Goal: Information Seeking & Learning: Find contact information

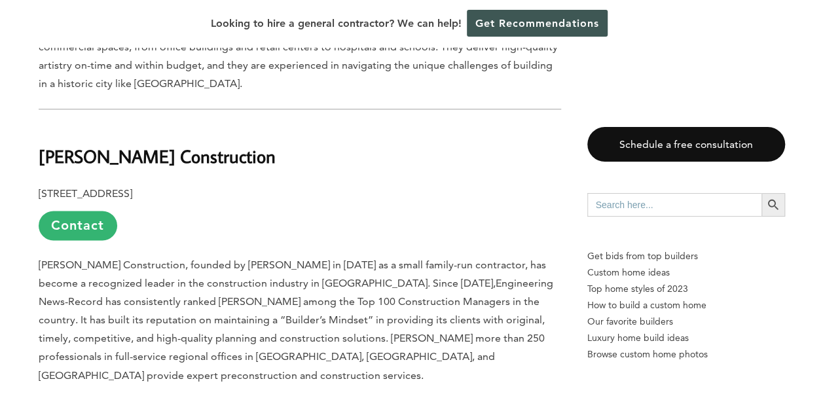
scroll to position [851, 0]
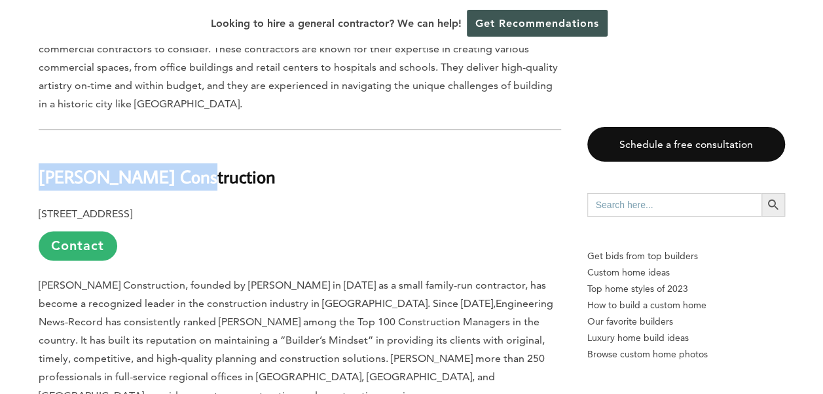
drag, startPoint x: 187, startPoint y: 111, endPoint x: 42, endPoint y: 110, distance: 144.7
click at [42, 165] on b "[PERSON_NAME] Construction" at bounding box center [157, 176] width 237 height 23
copy b "[PERSON_NAME] Construction"
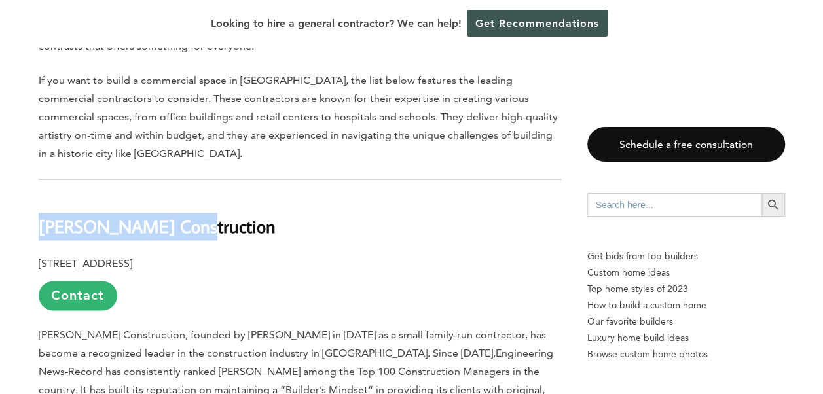
scroll to position [786, 0]
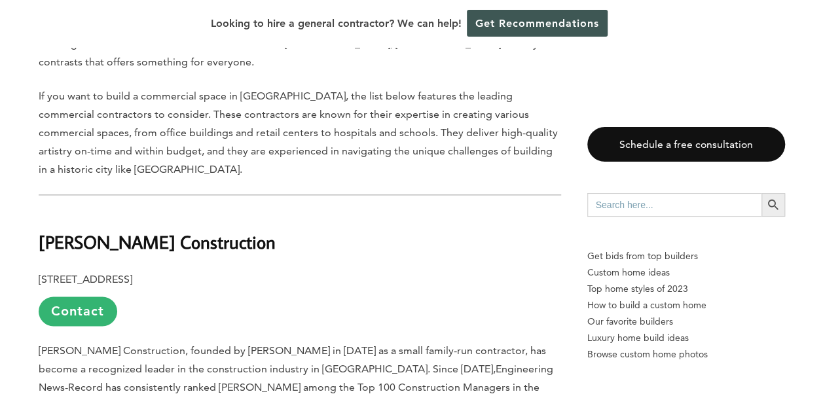
click at [173, 270] on p "[STREET_ADDRESS] Contact" at bounding box center [300, 298] width 522 height 56
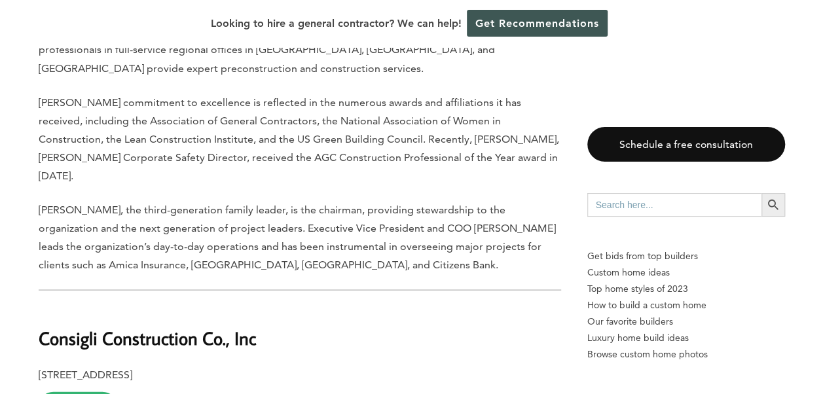
scroll to position [1244, 0]
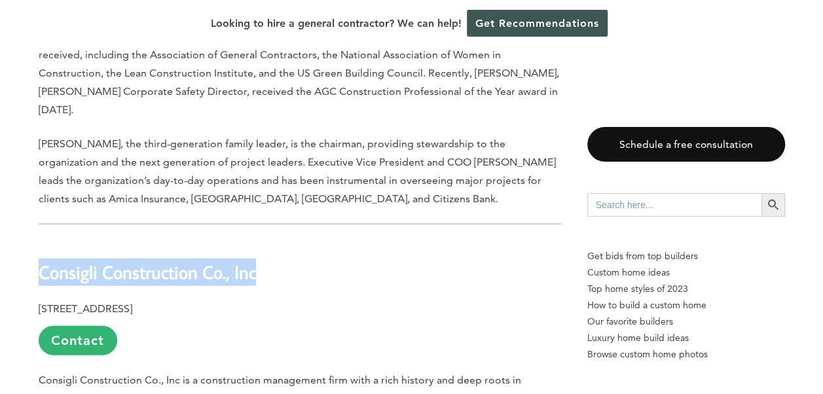
drag, startPoint x: 255, startPoint y: 170, endPoint x: 42, endPoint y: 170, distance: 213.4
click at [42, 261] on b "Consigli Construction Co., Inc" at bounding box center [147, 272] width 217 height 23
copy b "Consigli Construction Co., Inc"
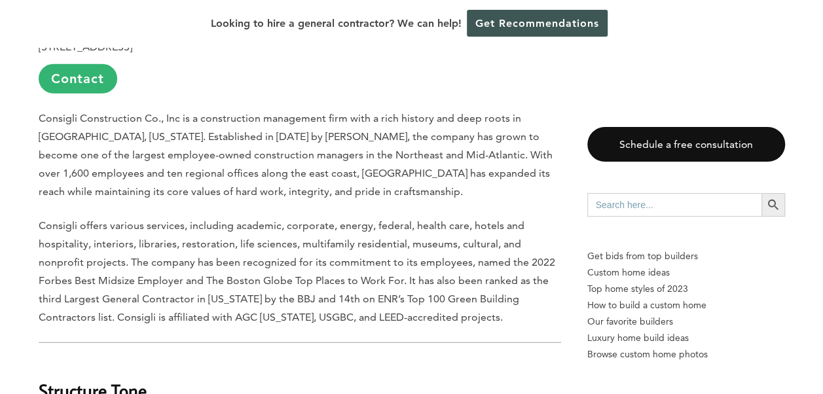
scroll to position [1637, 0]
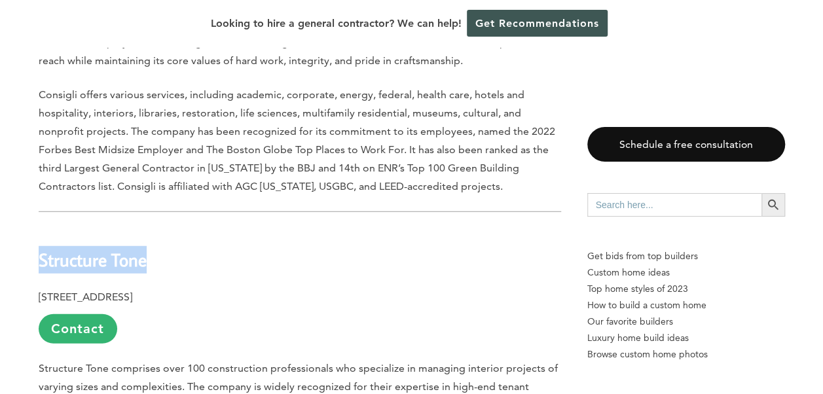
drag, startPoint x: 147, startPoint y: 156, endPoint x: 41, endPoint y: 155, distance: 106.1
click at [41, 228] on h2 "Structure Tone" at bounding box center [300, 250] width 522 height 45
copy b "Structure Tone"
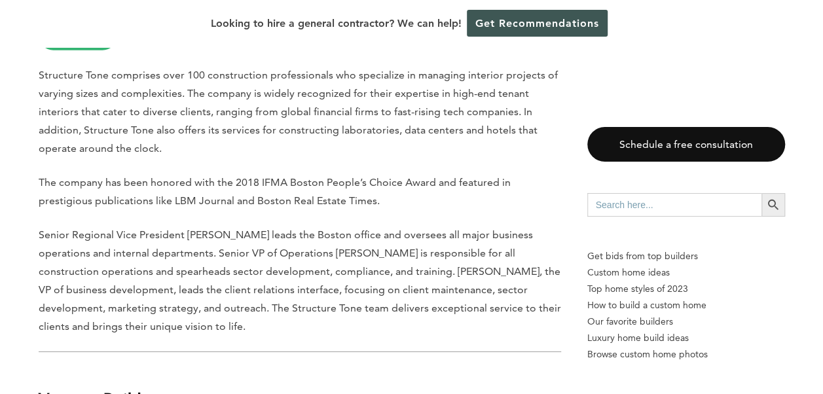
scroll to position [2029, 0]
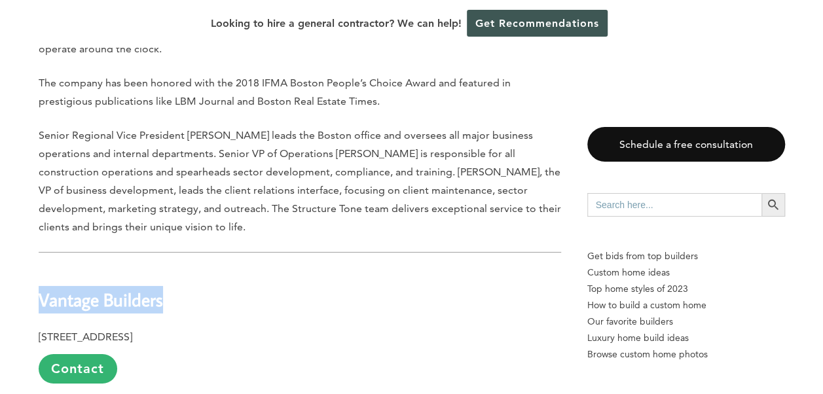
drag, startPoint x: 164, startPoint y: 198, endPoint x: 43, endPoint y: 195, distance: 121.1
click at [43, 268] on h2 "Vantage Builders" at bounding box center [300, 290] width 522 height 45
copy b "Vantage Builders"
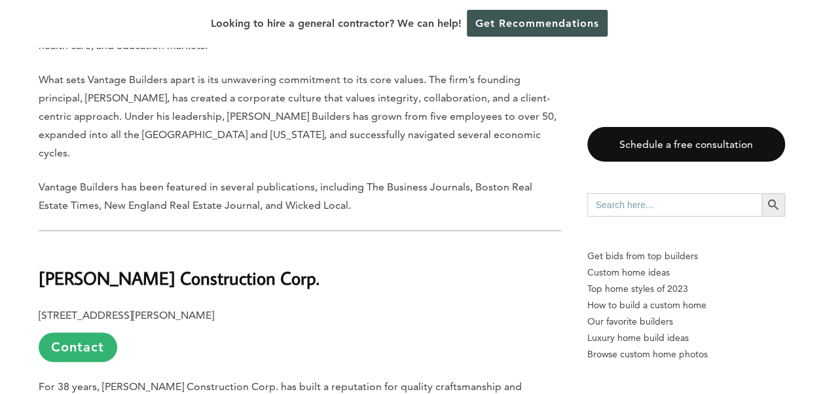
scroll to position [2488, 0]
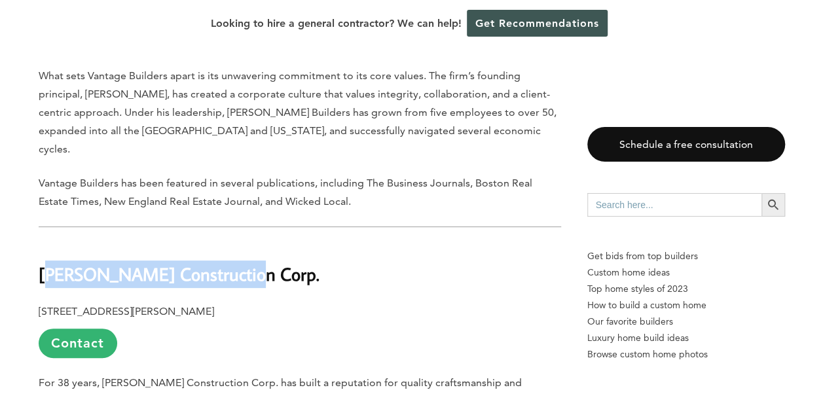
drag, startPoint x: 225, startPoint y: 154, endPoint x: 47, endPoint y: 151, distance: 178.1
click at [47, 263] on b "[PERSON_NAME] Construction Corp." at bounding box center [179, 274] width 281 height 23
drag, startPoint x: 47, startPoint y: 151, endPoint x: 177, endPoint y: 155, distance: 130.4
click at [175, 263] on b "[PERSON_NAME] Construction Corp." at bounding box center [179, 274] width 281 height 23
drag, startPoint x: 220, startPoint y: 156, endPoint x: 231, endPoint y: 156, distance: 11.1
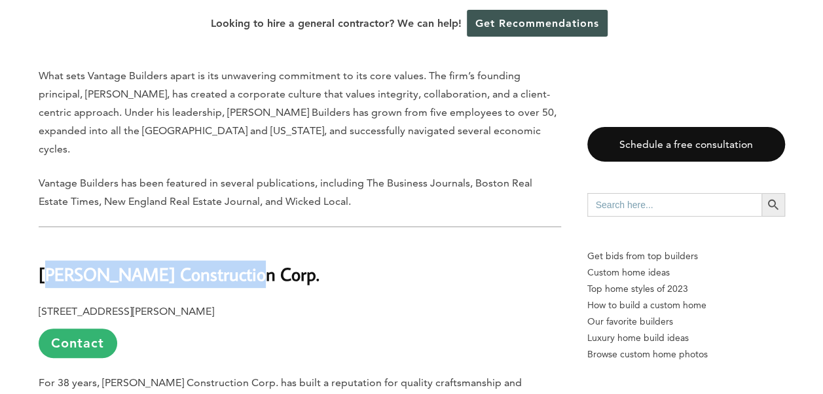
click at [221, 263] on b "[PERSON_NAME] Construction Corp." at bounding box center [179, 274] width 281 height 23
click at [234, 243] on h2 "[PERSON_NAME] Construction Corp." at bounding box center [300, 265] width 522 height 45
click at [227, 243] on h2 "[PERSON_NAME] Construction Corp." at bounding box center [300, 265] width 522 height 45
drag, startPoint x: 228, startPoint y: 154, endPoint x: 43, endPoint y: 147, distance: 184.8
click at [43, 263] on b "[PERSON_NAME] Construction Corp." at bounding box center [179, 274] width 281 height 23
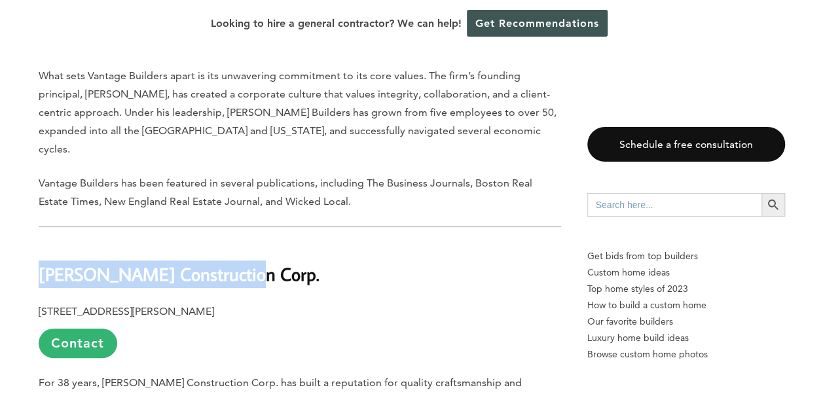
copy b "[PERSON_NAME] Construction Corp."
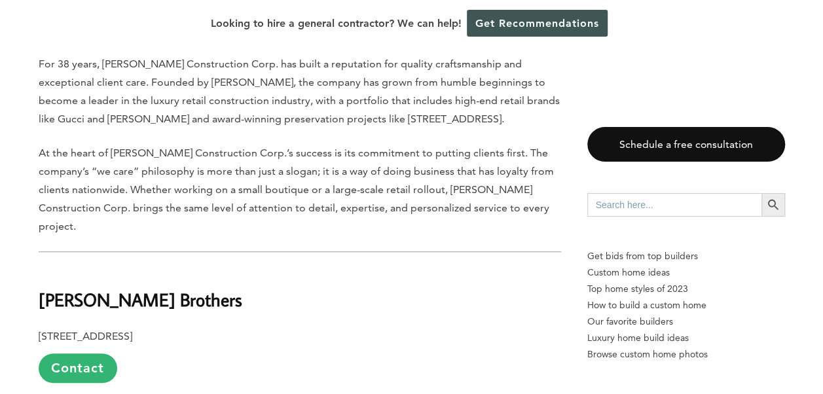
scroll to position [2815, 0]
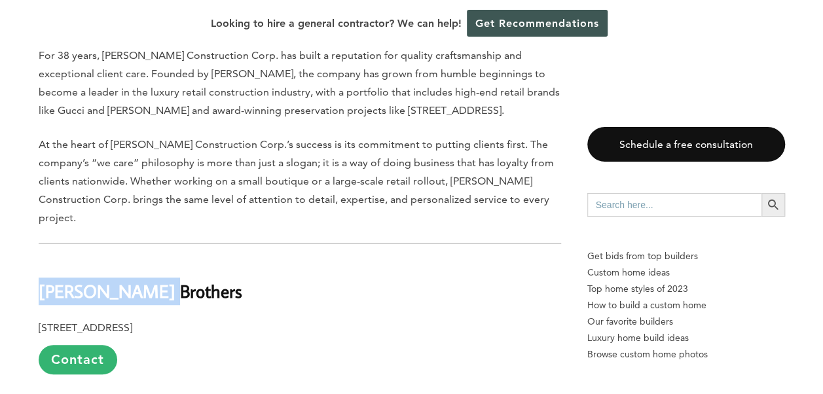
drag, startPoint x: 151, startPoint y: 153, endPoint x: 45, endPoint y: 151, distance: 105.4
click at [45, 259] on h2 "[PERSON_NAME] Brothers" at bounding box center [300, 281] width 522 height 45
copy b "[PERSON_NAME] Brothers"
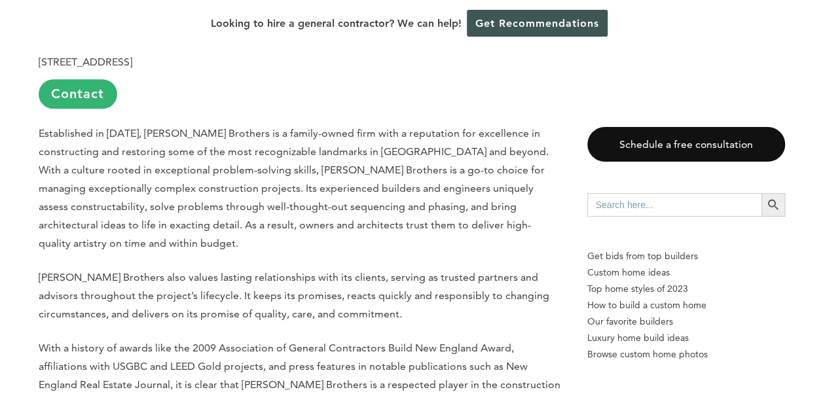
scroll to position [3142, 0]
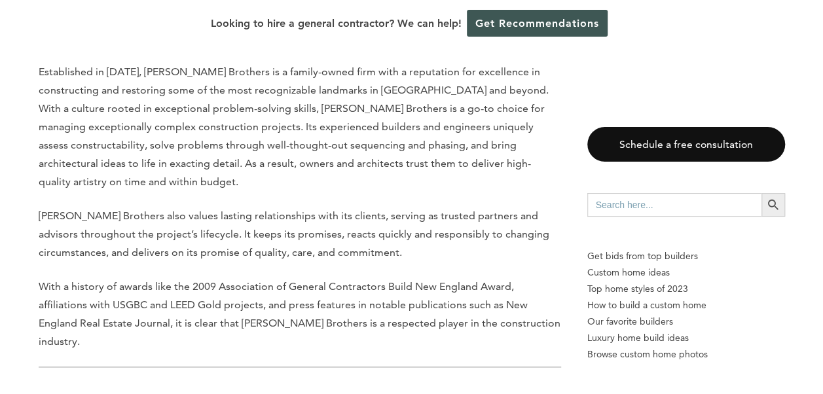
copy b "Haycon"
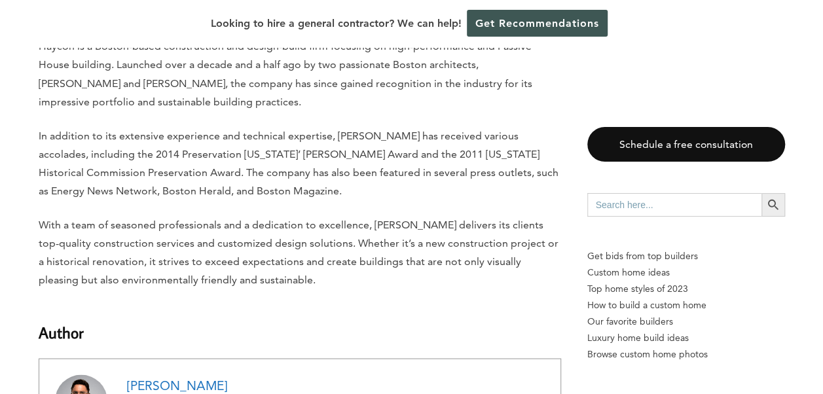
scroll to position [3666, 0]
